Goal: Transaction & Acquisition: Purchase product/service

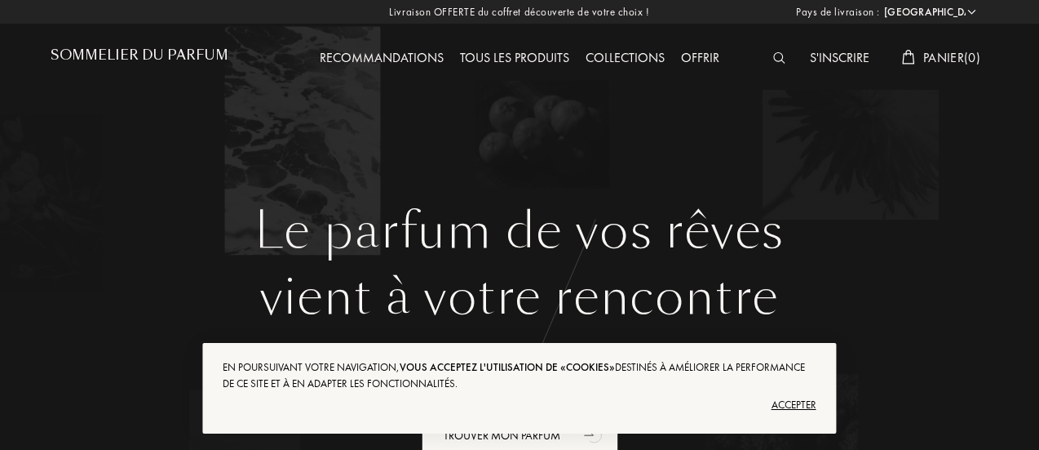
select select "FR"
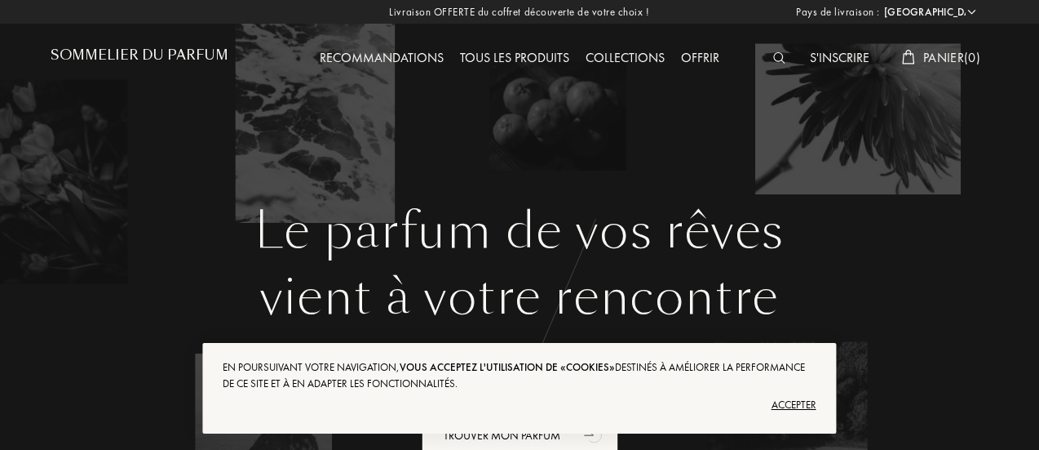
click at [779, 60] on img at bounding box center [779, 57] width 12 height 11
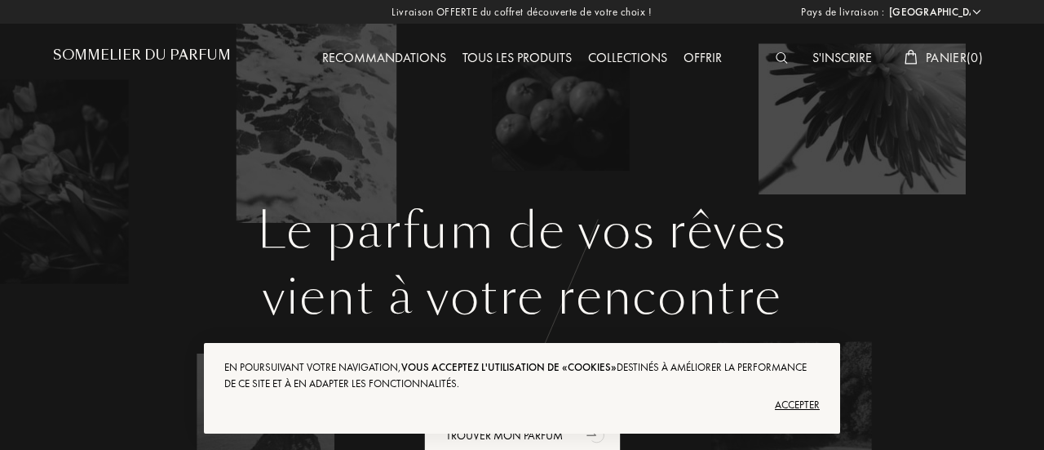
scroll to position [1, 0]
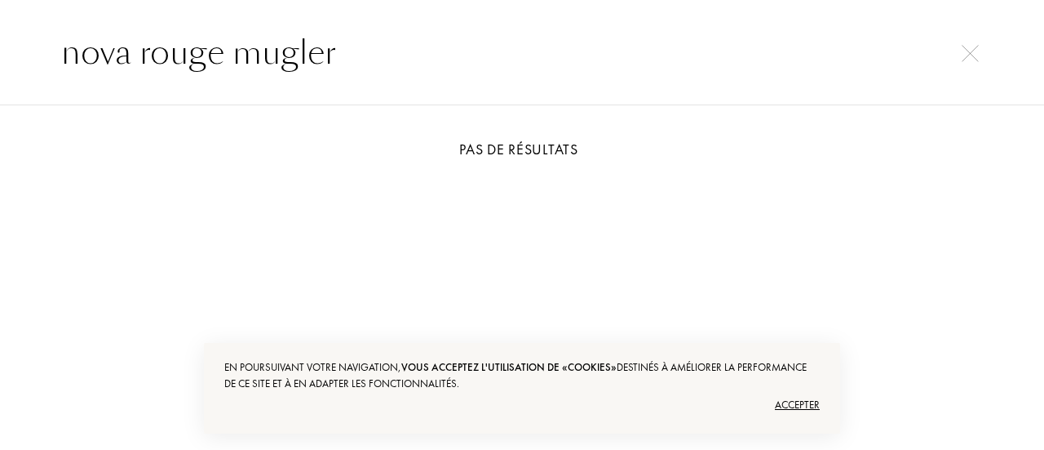
type input "nova rouge mugler"
click at [408, 61] on input "nova rouge mugler" at bounding box center [522, 52] width 987 height 49
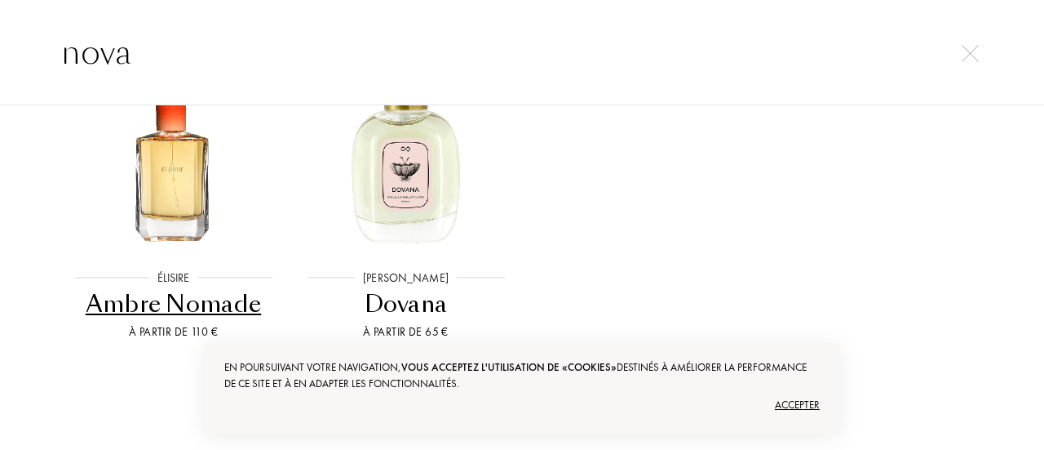
scroll to position [0, 0]
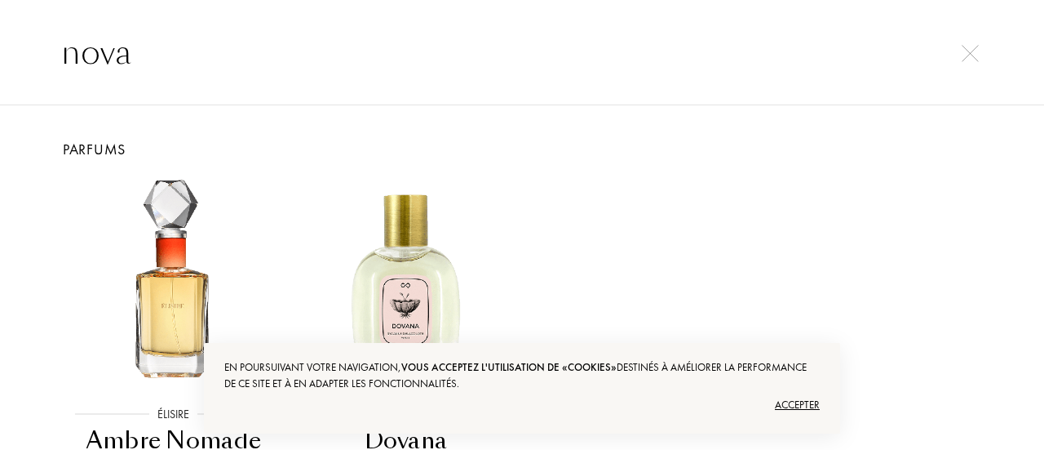
type input "nova"
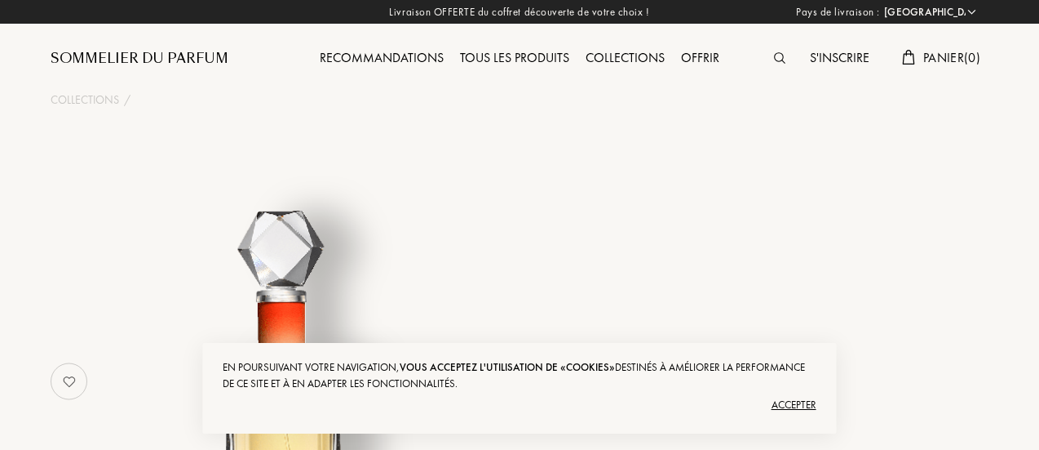
select select "FR"
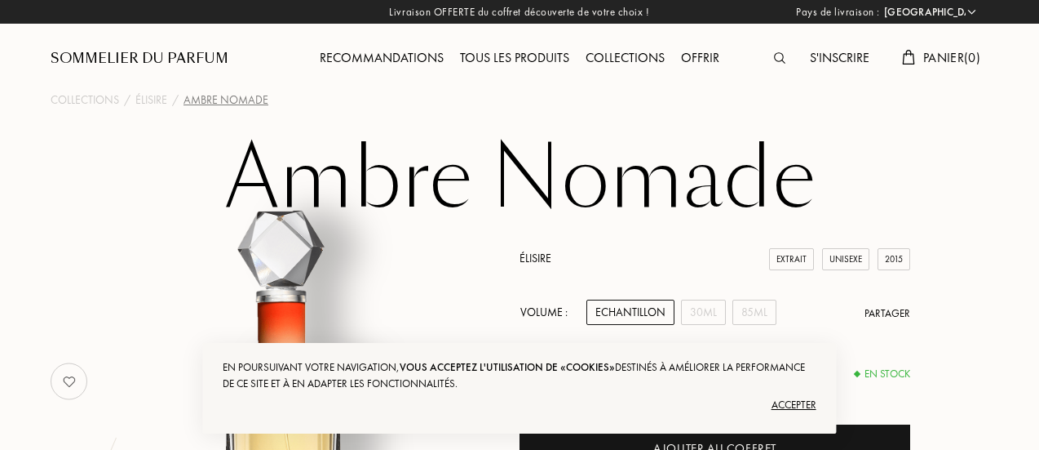
click at [774, 56] on img at bounding box center [779, 57] width 11 height 11
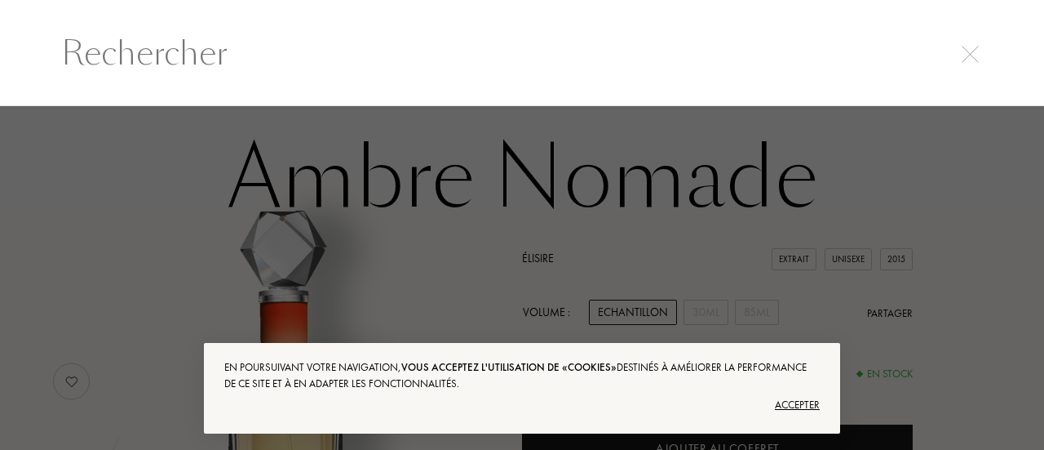
scroll to position [1, 0]
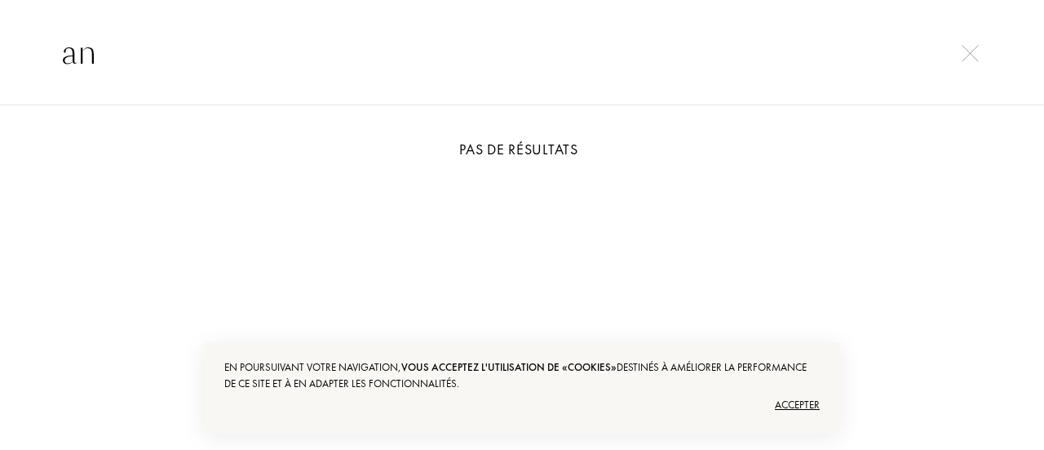
type input "a"
type input "m"
